Goal: Information Seeking & Learning: Learn about a topic

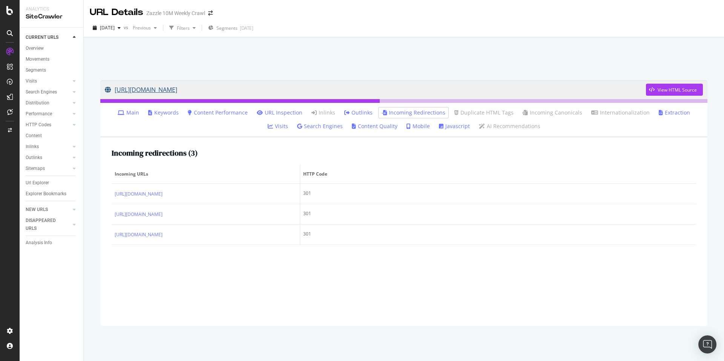
click at [309, 86] on link "[URL][DOMAIN_NAME]" at bounding box center [375, 89] width 541 height 19
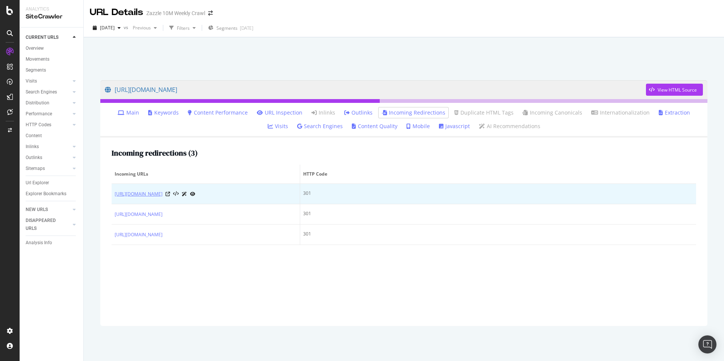
click at [163, 195] on link "[URL][DOMAIN_NAME]" at bounding box center [139, 194] width 48 height 8
click at [170, 197] on icon at bounding box center [168, 194] width 5 height 5
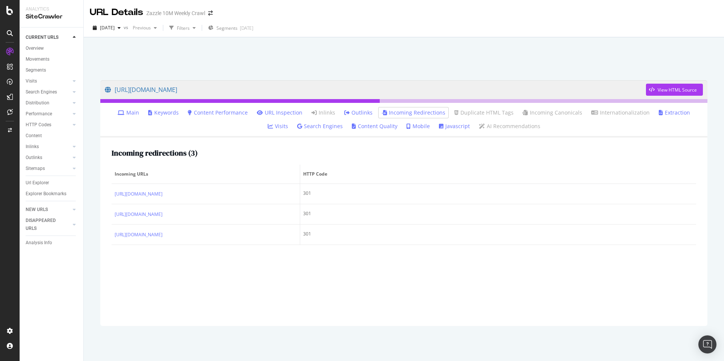
click at [316, 64] on div at bounding box center [404, 57] width 622 height 32
click at [296, 91] on link "[URL][DOMAIN_NAME]" at bounding box center [375, 89] width 541 height 19
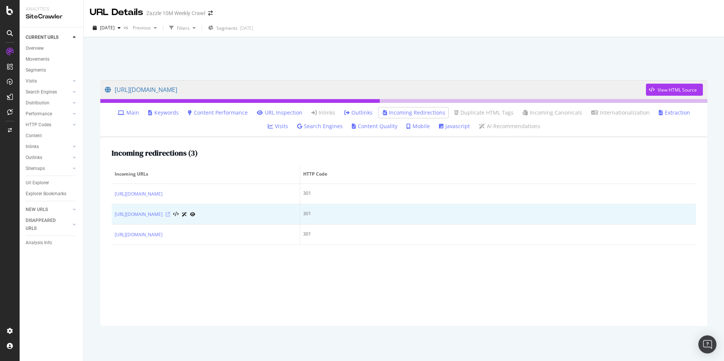
click at [170, 217] on icon at bounding box center [168, 214] width 5 height 5
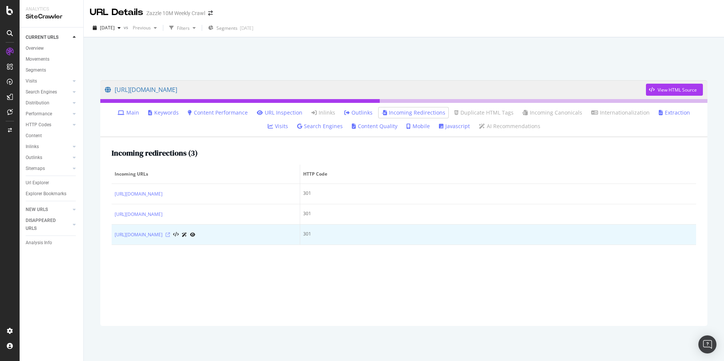
click at [170, 237] on icon at bounding box center [168, 235] width 5 height 5
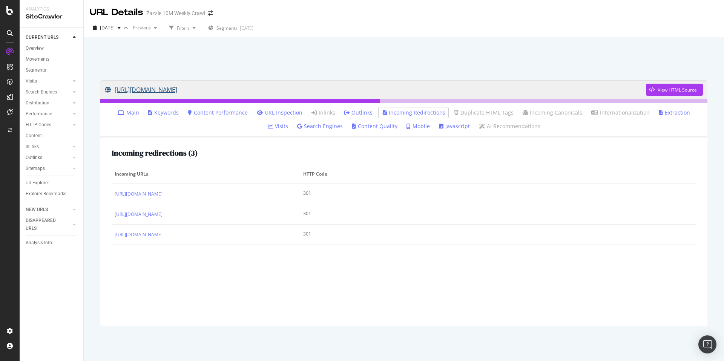
drag, startPoint x: 350, startPoint y: 56, endPoint x: 359, endPoint y: 88, distance: 33.2
click at [359, 88] on div "[URL][DOMAIN_NAME] View HTML Source Main Keywords Content Performance URL Inspe…" at bounding box center [404, 199] width 640 height 324
click at [365, 61] on div at bounding box center [404, 57] width 622 height 32
click at [510, 65] on div at bounding box center [404, 57] width 622 height 32
click at [35, 82] on div "SiteCrawler" at bounding box center [41, 84] width 27 height 8
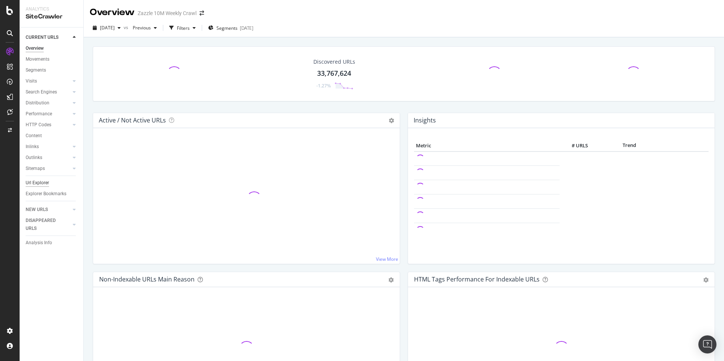
click at [39, 186] on div "Url Explorer" at bounding box center [37, 183] width 23 height 8
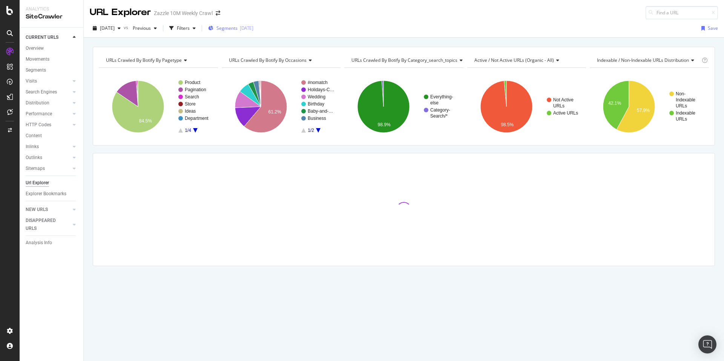
click at [238, 30] on span "Segments" at bounding box center [227, 28] width 21 height 6
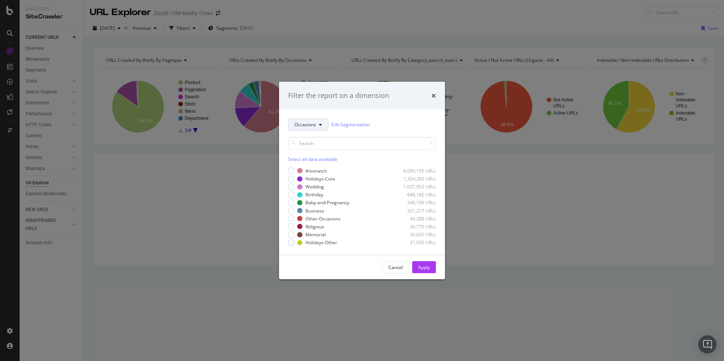
click at [310, 125] on span "Occasions" at bounding box center [306, 124] width 22 height 6
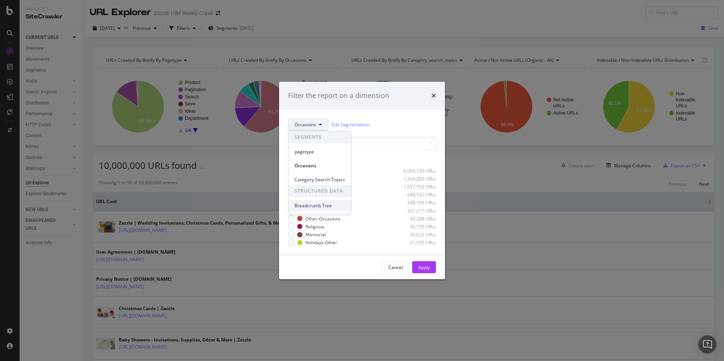
click at [322, 204] on span "Breadcrumb Tree" at bounding box center [320, 206] width 51 height 7
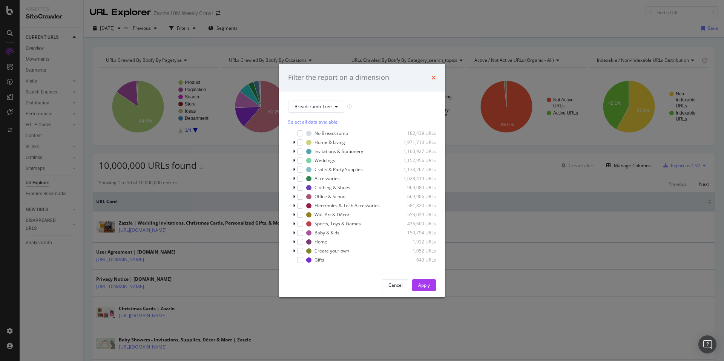
click at [432, 77] on div "Filter the report on a dimension" at bounding box center [362, 78] width 148 height 10
click at [435, 77] on div "Filter the report on a dimension" at bounding box center [362, 78] width 166 height 28
click at [433, 78] on icon "times" at bounding box center [434, 78] width 5 height 6
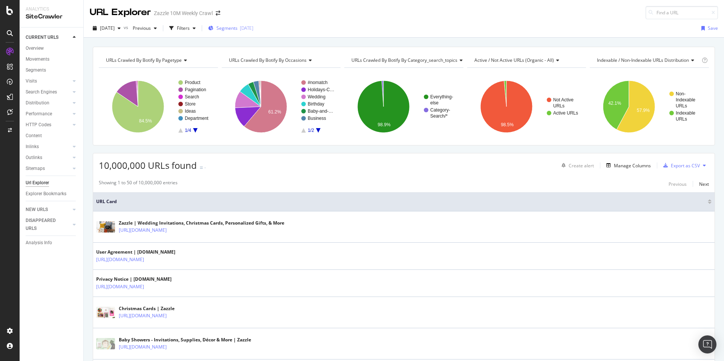
click at [235, 30] on span "Segments" at bounding box center [227, 28] width 21 height 6
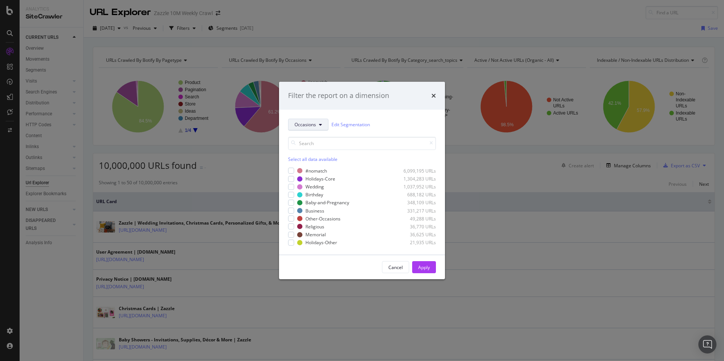
click at [303, 127] on span "Occasions" at bounding box center [306, 124] width 22 height 6
click at [355, 126] on link "Edit Segmentation" at bounding box center [351, 125] width 38 height 8
click at [291, 171] on div "modal" at bounding box center [291, 171] width 6 height 6
click at [423, 266] on div "Apply" at bounding box center [424, 267] width 12 height 6
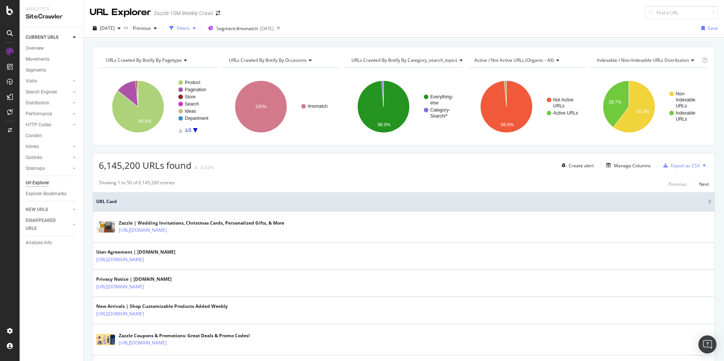
click at [190, 27] on div "Filters" at bounding box center [183, 28] width 13 height 6
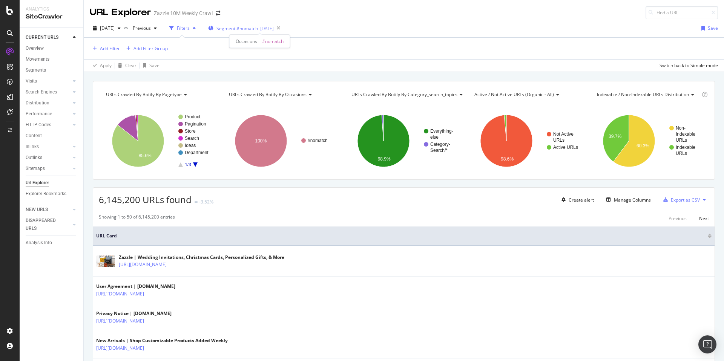
click at [256, 30] on span "Segment: #nomatch" at bounding box center [237, 28] width 41 height 6
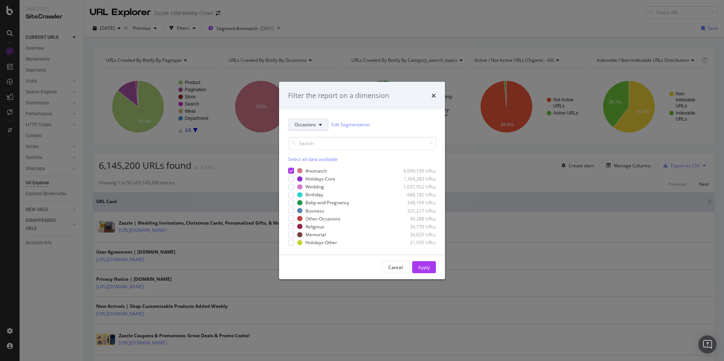
click at [320, 128] on button "Occasions" at bounding box center [308, 125] width 40 height 12
click at [432, 98] on icon "times" at bounding box center [434, 96] width 5 height 6
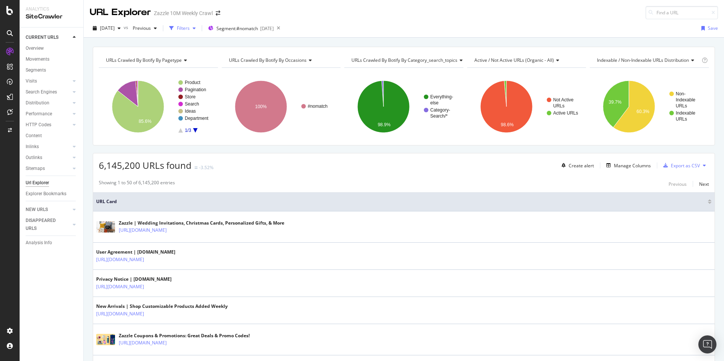
click at [190, 29] on div "Filters" at bounding box center [183, 28] width 13 height 6
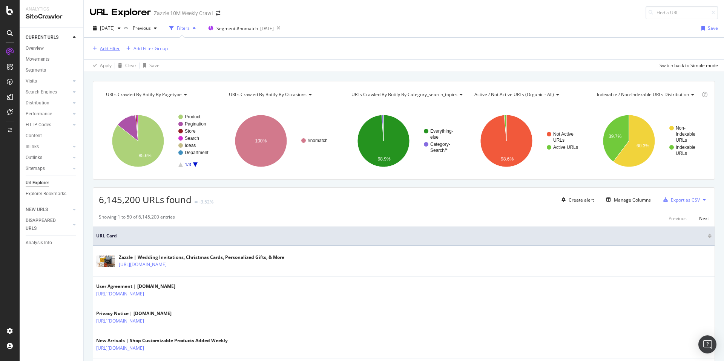
click at [103, 48] on div "Add Filter" at bounding box center [110, 48] width 20 height 6
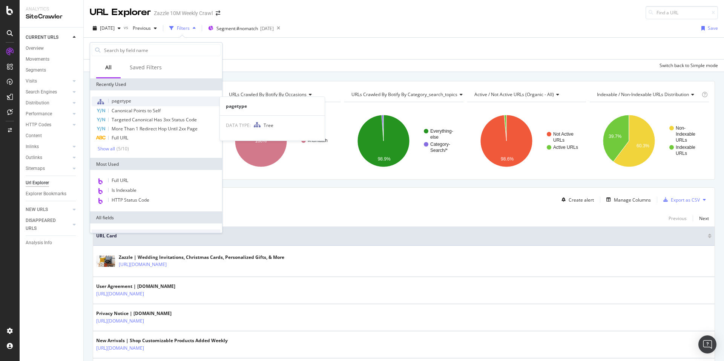
click at [180, 98] on div "pagetype" at bounding box center [156, 102] width 129 height 10
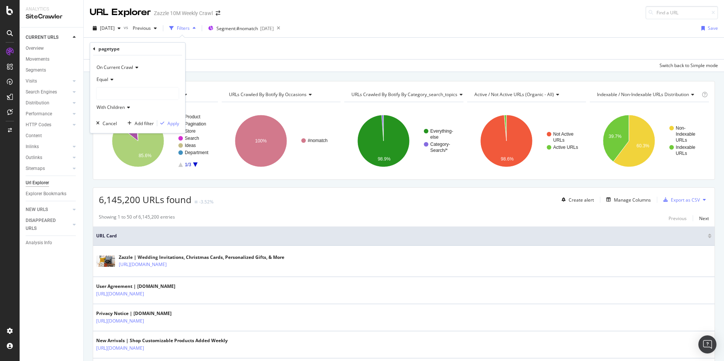
click at [114, 81] on div "Equal" at bounding box center [137, 80] width 83 height 12
drag, startPoint x: 153, startPoint y: 55, endPoint x: 213, endPoint y: 48, distance: 60.1
click at [153, 55] on div "On Current Crawl Equal With Children Cancel Add filter Apply" at bounding box center [137, 94] width 95 height 78
click at [372, 13] on div "URL Explorer Zazzle 10M Weekly Crawl" at bounding box center [404, 9] width 640 height 19
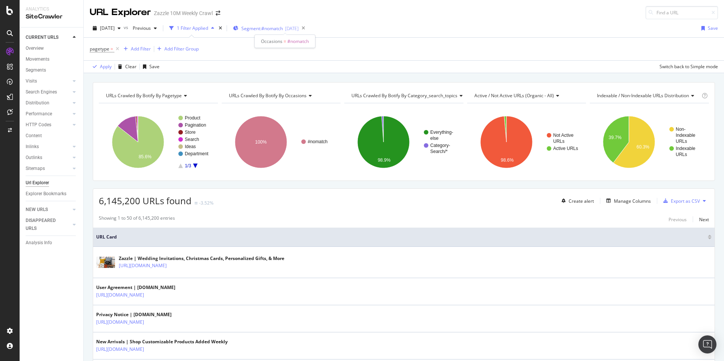
click at [279, 28] on span "Segment: #nomatch" at bounding box center [261, 28] width 41 height 6
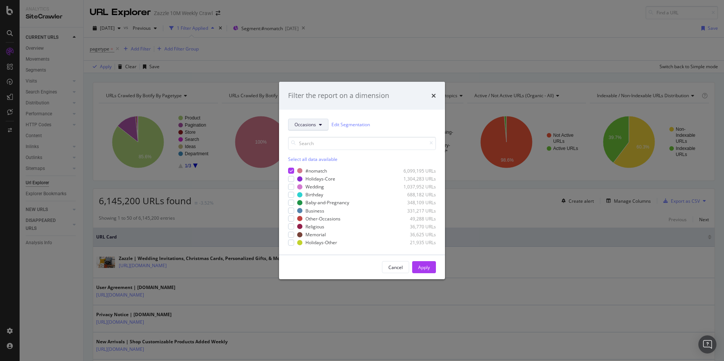
click at [307, 126] on span "Occasions" at bounding box center [306, 124] width 22 height 6
click at [429, 42] on div "Filter the report on a dimension Occasions Edit Segmentation Select all data av…" at bounding box center [362, 180] width 724 height 361
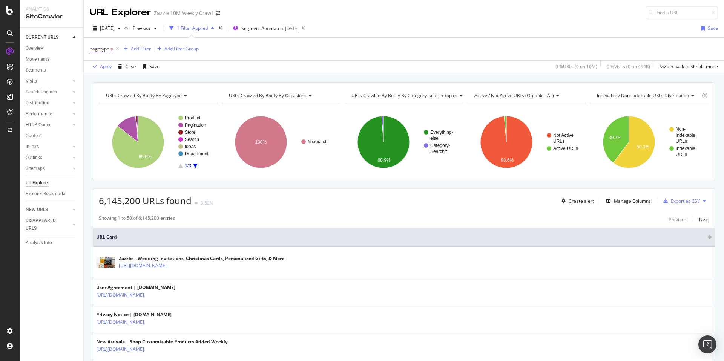
click at [106, 51] on span "pagetype" at bounding box center [100, 49] width 20 height 6
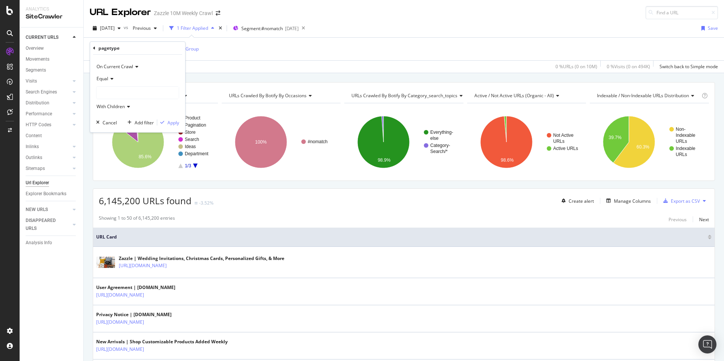
click at [120, 92] on div at bounding box center [138, 93] width 82 height 12
click at [131, 85] on div "Equal With Children" at bounding box center [137, 93] width 83 height 40
click at [110, 97] on div at bounding box center [138, 93] width 82 height 12
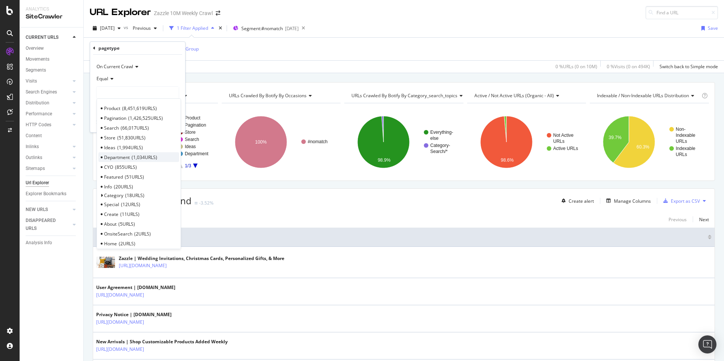
scroll to position [43, 0]
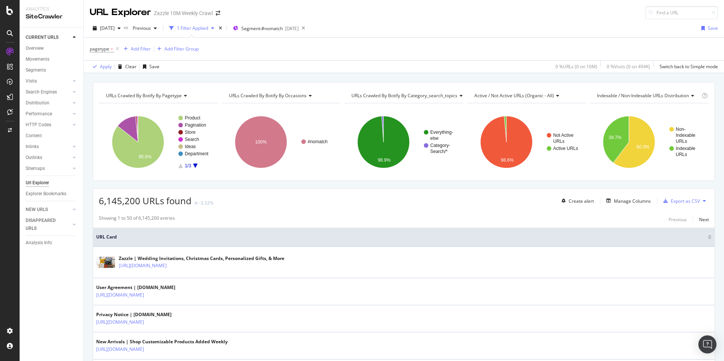
click at [274, 53] on div "pagetype = Add Filter Add Filter Group" at bounding box center [404, 49] width 628 height 23
click at [98, 50] on span "pagetype" at bounding box center [100, 49] width 20 height 6
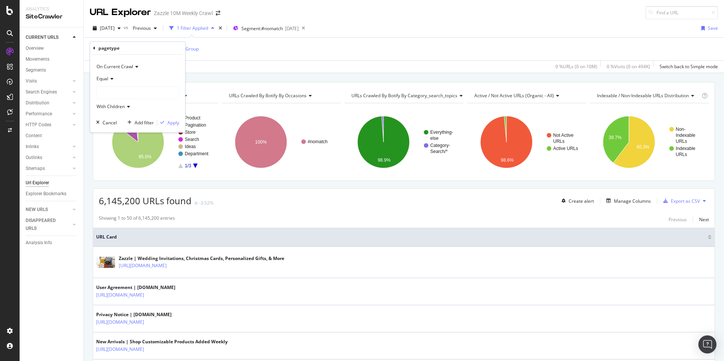
click at [93, 48] on icon at bounding box center [94, 48] width 2 height 5
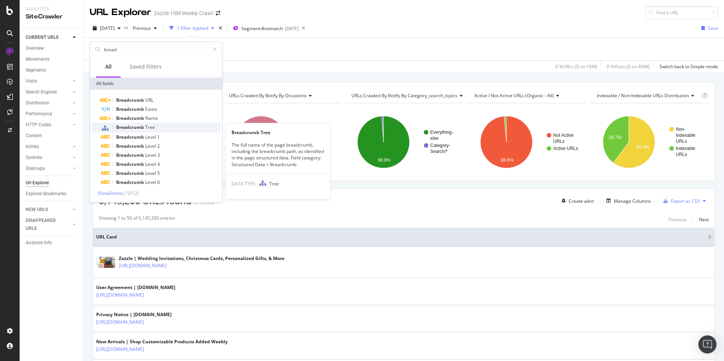
type input "bread"
click at [169, 124] on div "Breadcrumb Tree" at bounding box center [161, 128] width 120 height 10
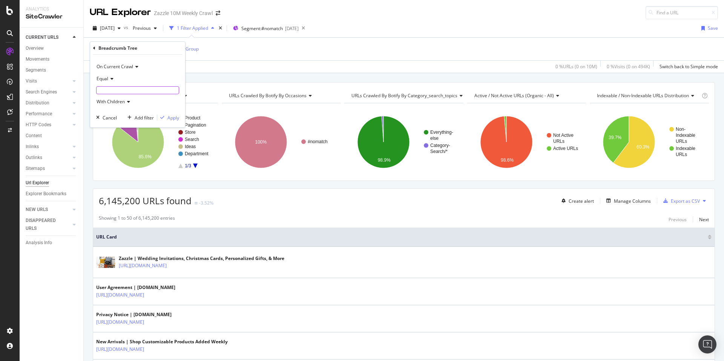
click at [132, 92] on input "text" at bounding box center [138, 90] width 82 height 7
click at [132, 93] on input "text" at bounding box center [138, 90] width 82 height 7
click at [136, 79] on div "Equal" at bounding box center [137, 79] width 83 height 12
click at [123, 96] on div "Equal" at bounding box center [138, 94] width 81 height 10
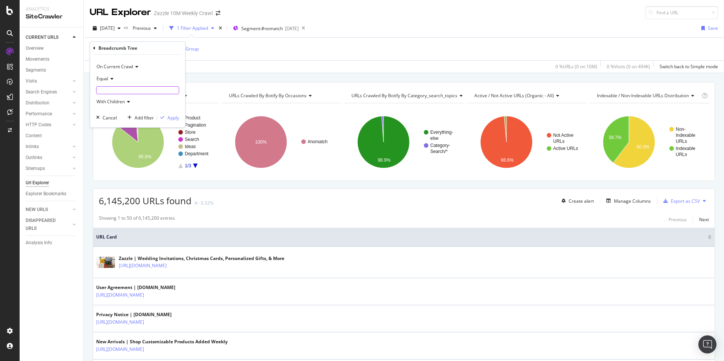
click at [112, 92] on input "text" at bounding box center [138, 90] width 82 height 7
click at [114, 89] on input "text" at bounding box center [138, 90] width 82 height 7
click at [114, 88] on input "text" at bounding box center [138, 90] width 82 height 7
type input "n"
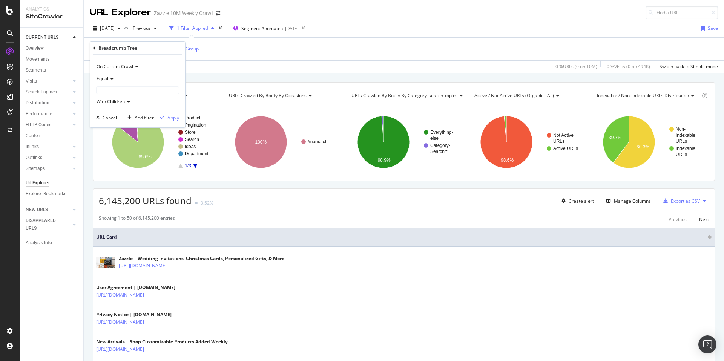
click at [118, 83] on div "Equal" at bounding box center [137, 79] width 83 height 12
click at [120, 86] on div "Equal Not Equal Exists Doesn't exist" at bounding box center [138, 108] width 84 height 49
click at [175, 65] on div "On Current Crawl" at bounding box center [137, 67] width 83 height 12
click at [138, 49] on div "Breadcrumb Tree" at bounding box center [137, 48] width 89 height 13
click at [99, 54] on div "Breadcrumb Tree" at bounding box center [137, 48] width 89 height 13
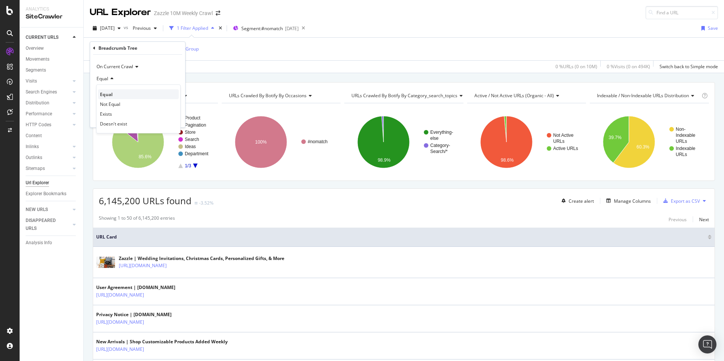
click at [106, 95] on span "Equal" at bounding box center [106, 94] width 13 height 6
click at [123, 92] on input "text" at bounding box center [138, 90] width 82 height 7
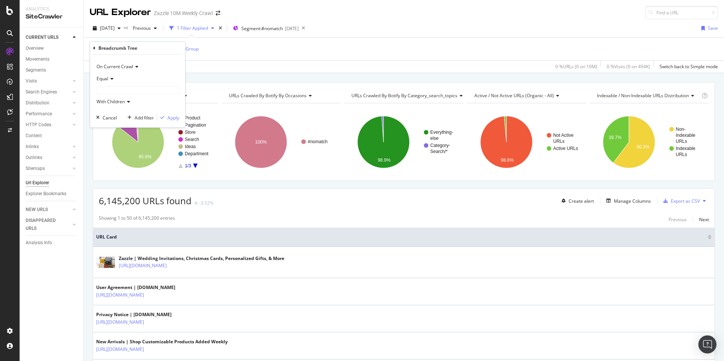
click at [251, 9] on div "URL Explorer Zazzle 10M Weekly Crawl" at bounding box center [404, 9] width 640 height 19
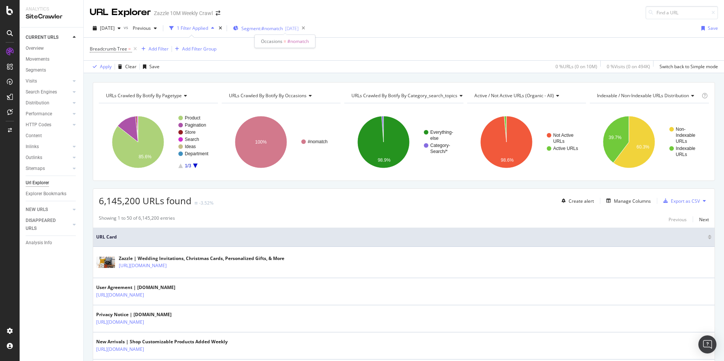
click at [262, 27] on span "Segment: #nomatch" at bounding box center [261, 28] width 41 height 6
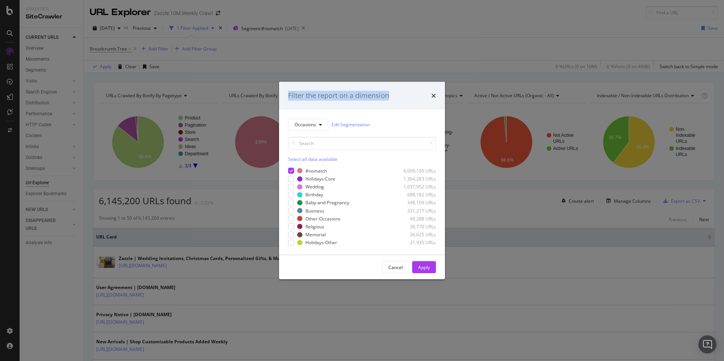
drag, startPoint x: 391, startPoint y: 94, endPoint x: 372, endPoint y: 65, distance: 35.2
click at [372, 65] on div "Filter the report on a dimension Occasions Edit Segmentation Select all data av…" at bounding box center [362, 180] width 724 height 361
click at [305, 125] on span "Occasions" at bounding box center [306, 124] width 22 height 6
click at [322, 205] on span "Breadcrumb Tree" at bounding box center [320, 206] width 51 height 7
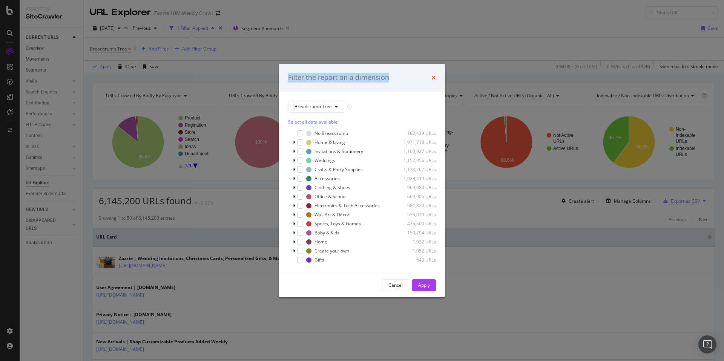
click at [433, 77] on icon "times" at bounding box center [434, 78] width 5 height 6
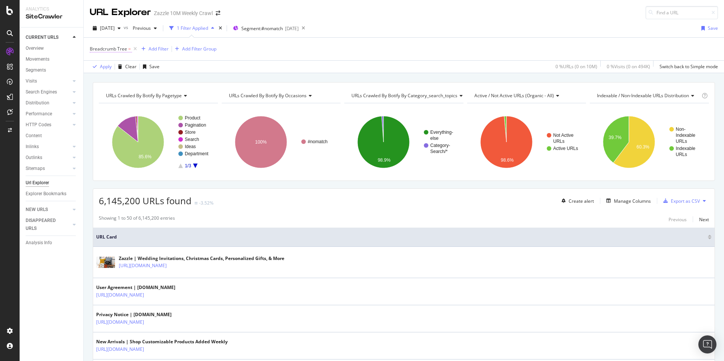
click at [111, 49] on span "Breadcrumb Tree" at bounding box center [108, 49] width 37 height 6
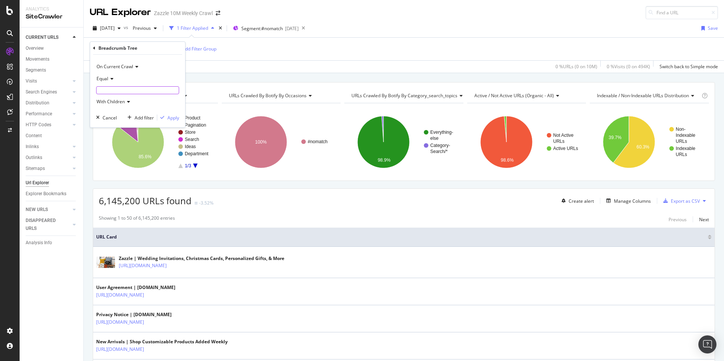
click at [131, 87] on input "text" at bounding box center [138, 90] width 82 height 7
type input "No Breadcrumb"
click at [170, 123] on div "Apply" at bounding box center [173, 123] width 12 height 6
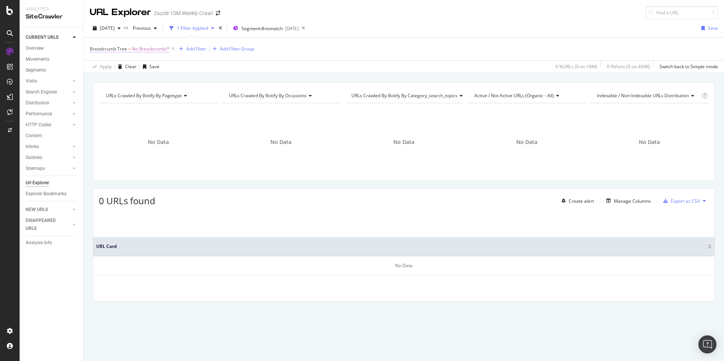
click at [145, 50] on span "No Breadcrumb/*" at bounding box center [151, 49] width 38 height 11
click at [201, 70] on div "Apply Clear Save 0 % URLs ( 0 on 10M ) 0 % Visits ( 0 on 494K ) Switch back to …" at bounding box center [404, 66] width 640 height 12
drag, startPoint x: 173, startPoint y: 49, endPoint x: 176, endPoint y: 77, distance: 27.3
click at [173, 49] on icon at bounding box center [173, 49] width 6 height 8
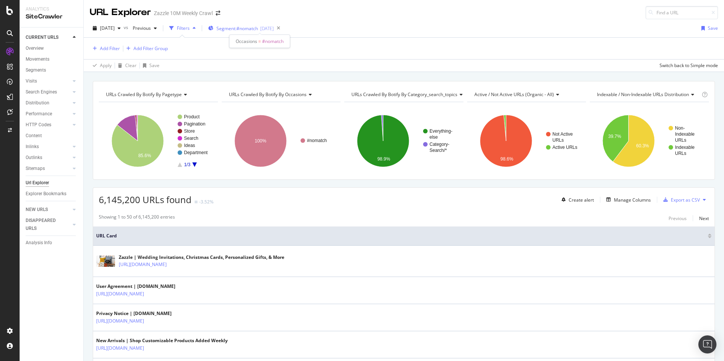
click at [247, 30] on span "Segment: #nomatch" at bounding box center [237, 28] width 41 height 6
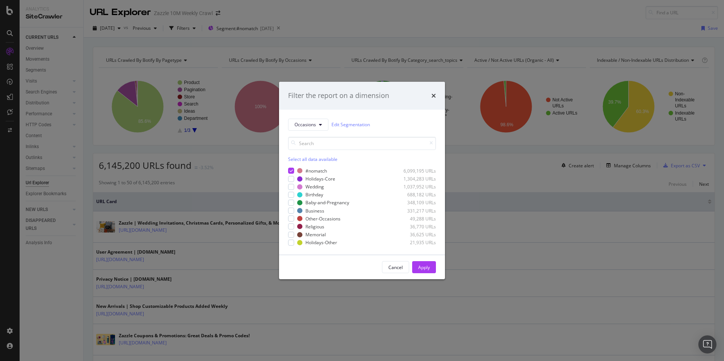
click at [330, 35] on div "Filter the report on a dimension Occasions Edit Segmentation Select all data av…" at bounding box center [362, 180] width 724 height 361
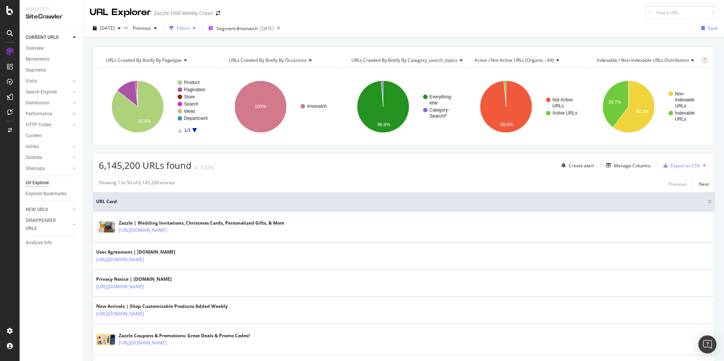
click at [174, 28] on icon "button" at bounding box center [171, 28] width 5 height 5
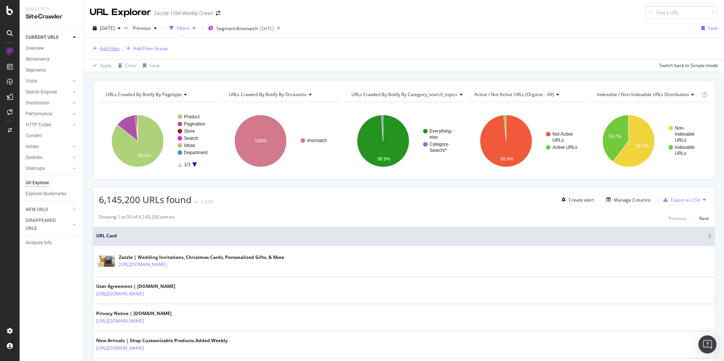
click at [112, 46] on div "Add Filter" at bounding box center [110, 48] width 20 height 6
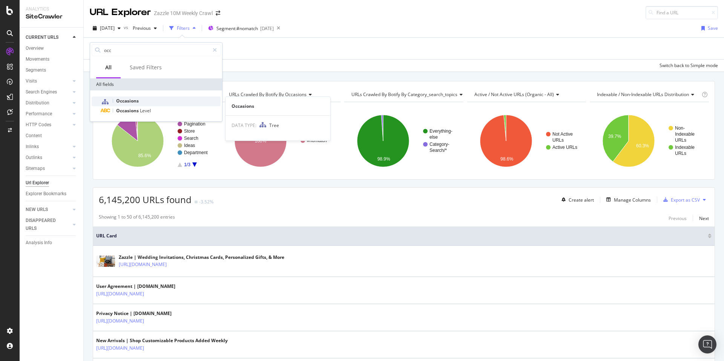
type input "occ"
click at [138, 102] on span "Occasions" at bounding box center [127, 101] width 23 height 6
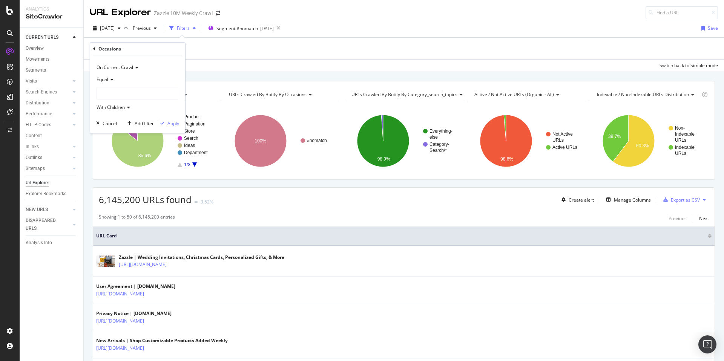
click at [136, 98] on div at bounding box center [138, 94] width 82 height 12
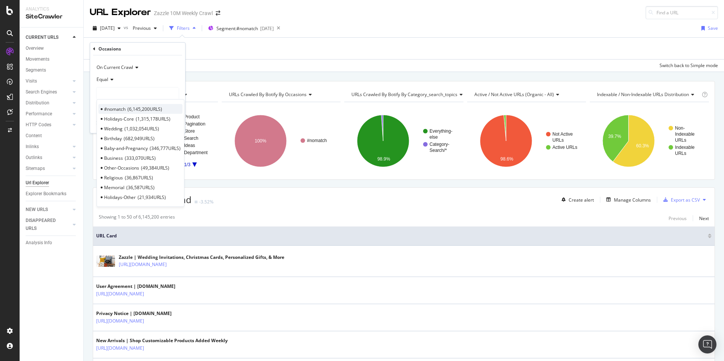
click at [141, 110] on span "6,145,200 URLS" at bounding box center [144, 109] width 35 height 6
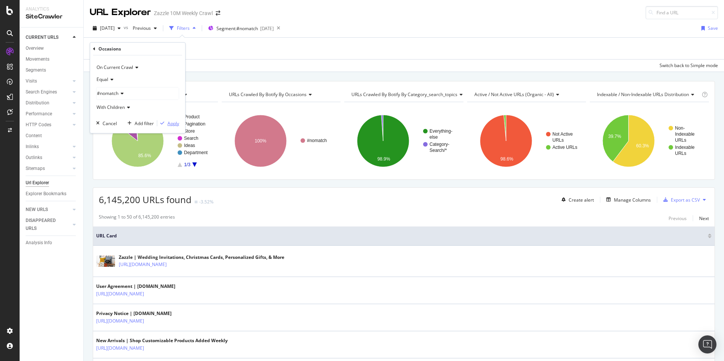
click at [166, 125] on div "button" at bounding box center [162, 123] width 10 height 5
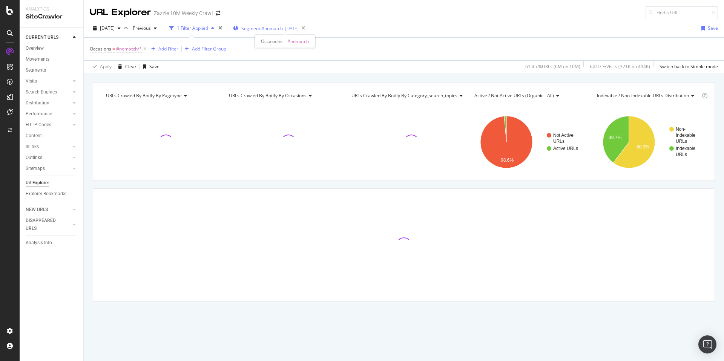
click at [265, 28] on span "Segment: #nomatch" at bounding box center [261, 28] width 41 height 6
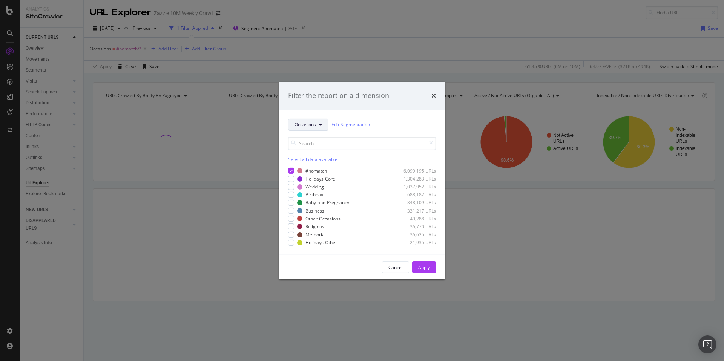
click at [323, 125] on button "Occasions" at bounding box center [308, 125] width 40 height 12
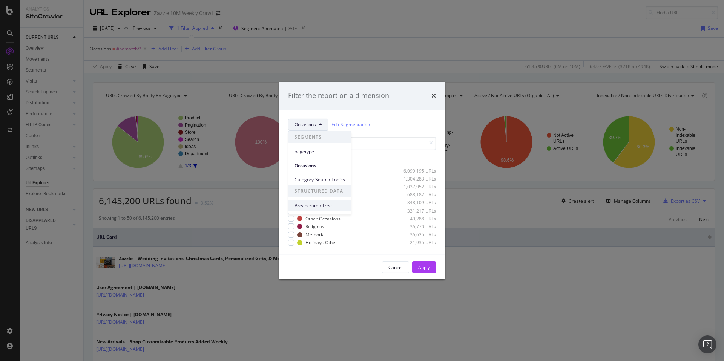
click at [321, 203] on span "Breadcrumb Tree" at bounding box center [320, 206] width 51 height 7
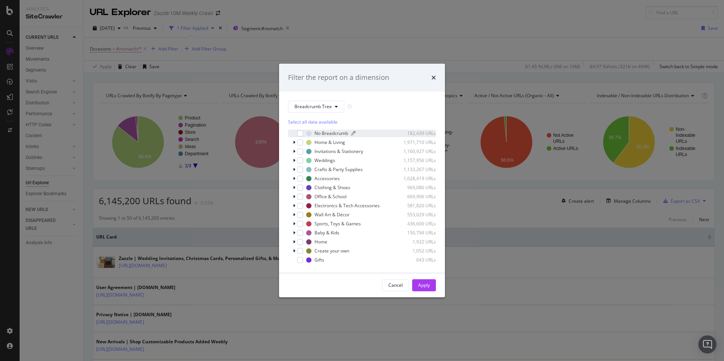
click at [312, 135] on div "No Breadcrumb 182,439 URLs" at bounding box center [371, 133] width 130 height 6
click at [332, 131] on div "No Breadcrumb" at bounding box center [332, 133] width 34 height 6
click at [328, 120] on div "Select all data available" at bounding box center [362, 122] width 148 height 6
click at [424, 287] on div "Apply" at bounding box center [424, 285] width 12 height 6
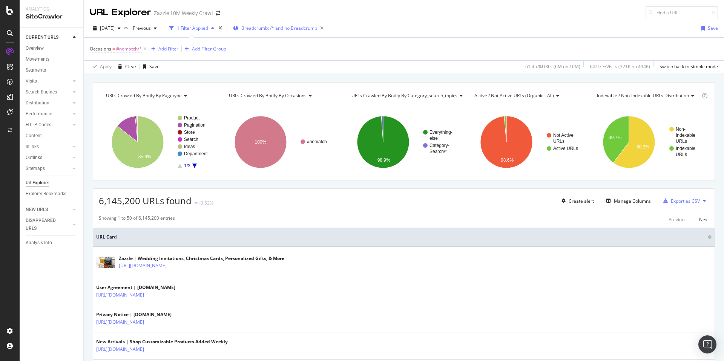
click at [284, 30] on span "Breadcrumb: /* and no Breadcrumb" at bounding box center [279, 28] width 76 height 6
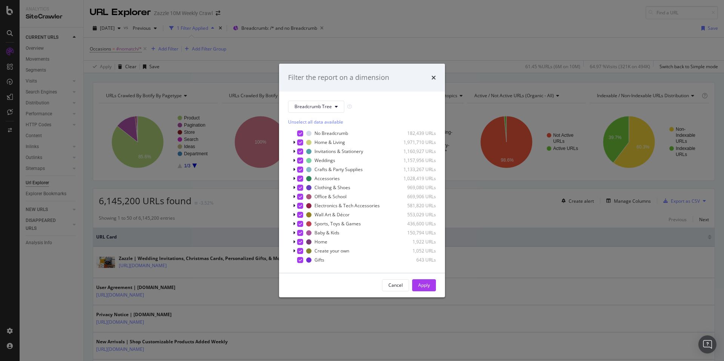
click at [325, 124] on div "Unselect all data available" at bounding box center [362, 122] width 148 height 6
click at [326, 134] on div "No Breadcrumb" at bounding box center [332, 133] width 34 height 6
click at [415, 286] on button "Apply" at bounding box center [424, 286] width 24 height 12
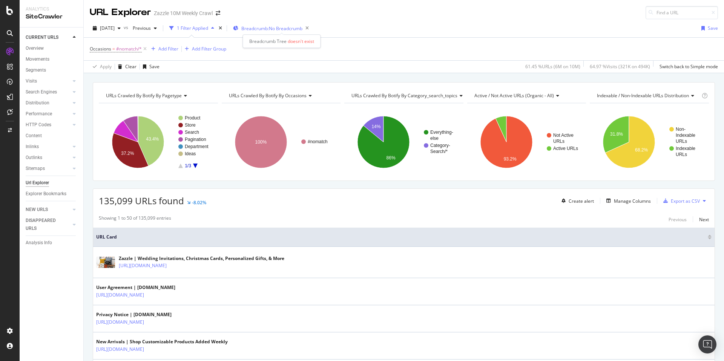
click at [272, 29] on span "Breadcrumb: No Breadcrumb" at bounding box center [271, 28] width 61 height 6
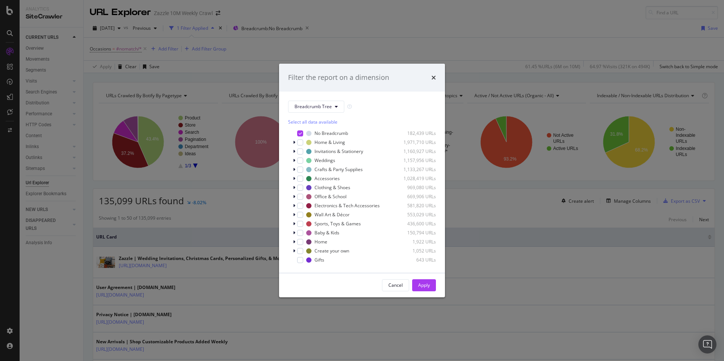
drag, startPoint x: 434, startPoint y: 75, endPoint x: 450, endPoint y: 70, distance: 17.4
click at [434, 75] on icon "times" at bounding box center [434, 78] width 5 height 6
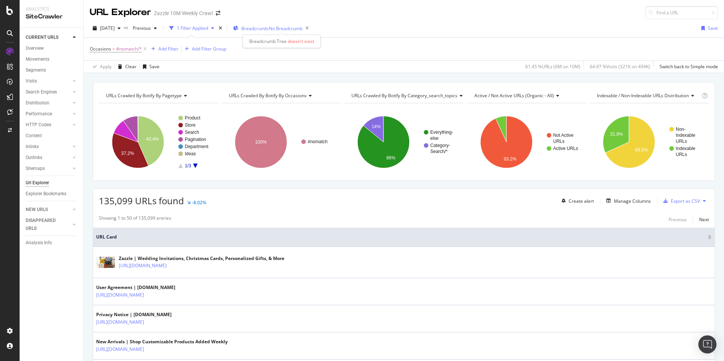
click at [267, 29] on span "Breadcrumb: No Breadcrumb" at bounding box center [271, 28] width 61 height 6
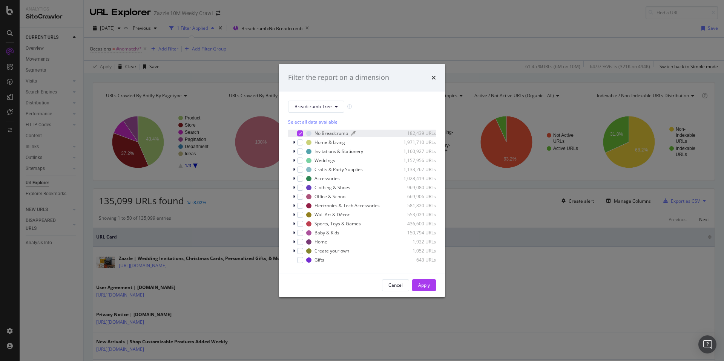
click at [329, 132] on div "No Breadcrumb" at bounding box center [332, 133] width 34 height 6
click at [325, 149] on div "Invitations & Stationery" at bounding box center [339, 151] width 49 height 6
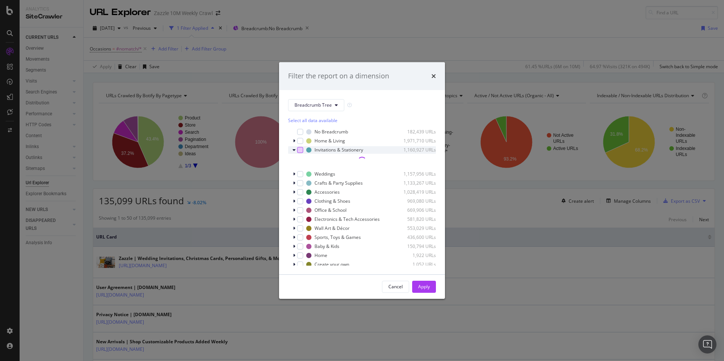
click at [298, 151] on div "modal" at bounding box center [300, 150] width 6 height 6
click at [430, 288] on button "Apply" at bounding box center [424, 287] width 24 height 12
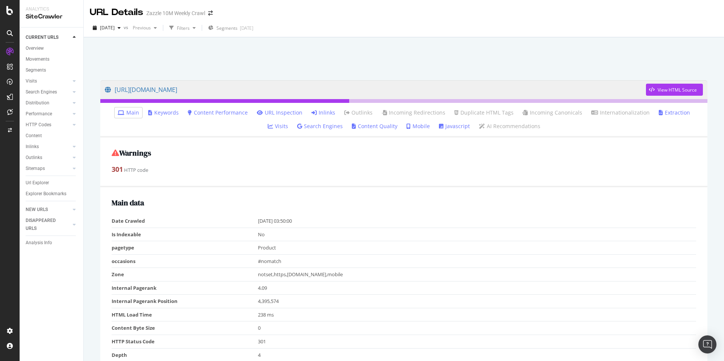
click at [313, 114] on link "Inlinks" at bounding box center [324, 113] width 24 height 8
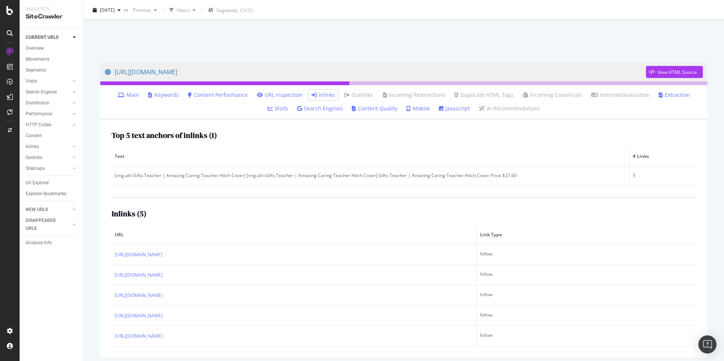
scroll to position [37, 0]
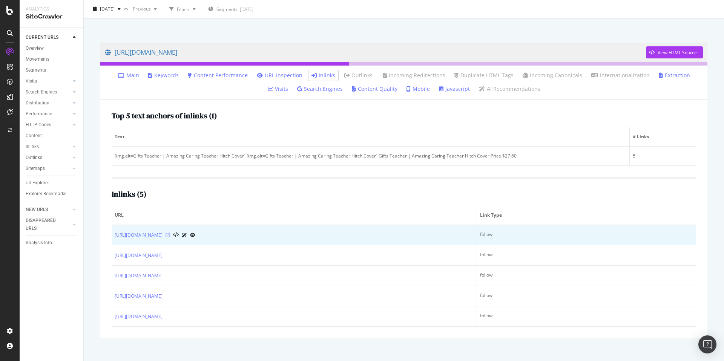
click at [170, 235] on icon at bounding box center [168, 235] width 5 height 5
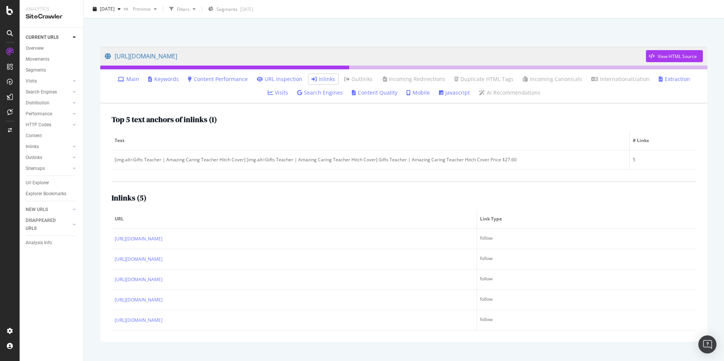
scroll to position [29, 0]
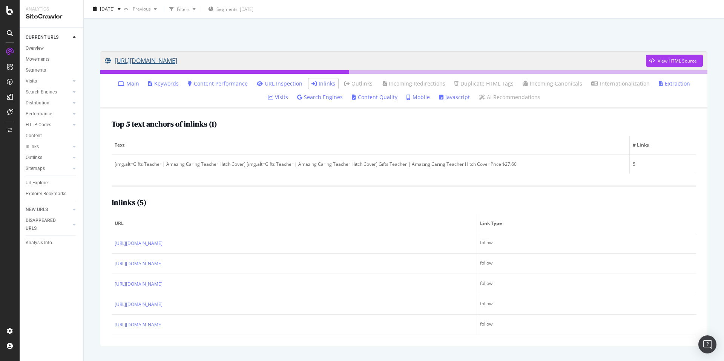
click at [308, 58] on link "[URL][DOMAIN_NAME]" at bounding box center [375, 60] width 541 height 19
